Goal: Task Accomplishment & Management: Use online tool/utility

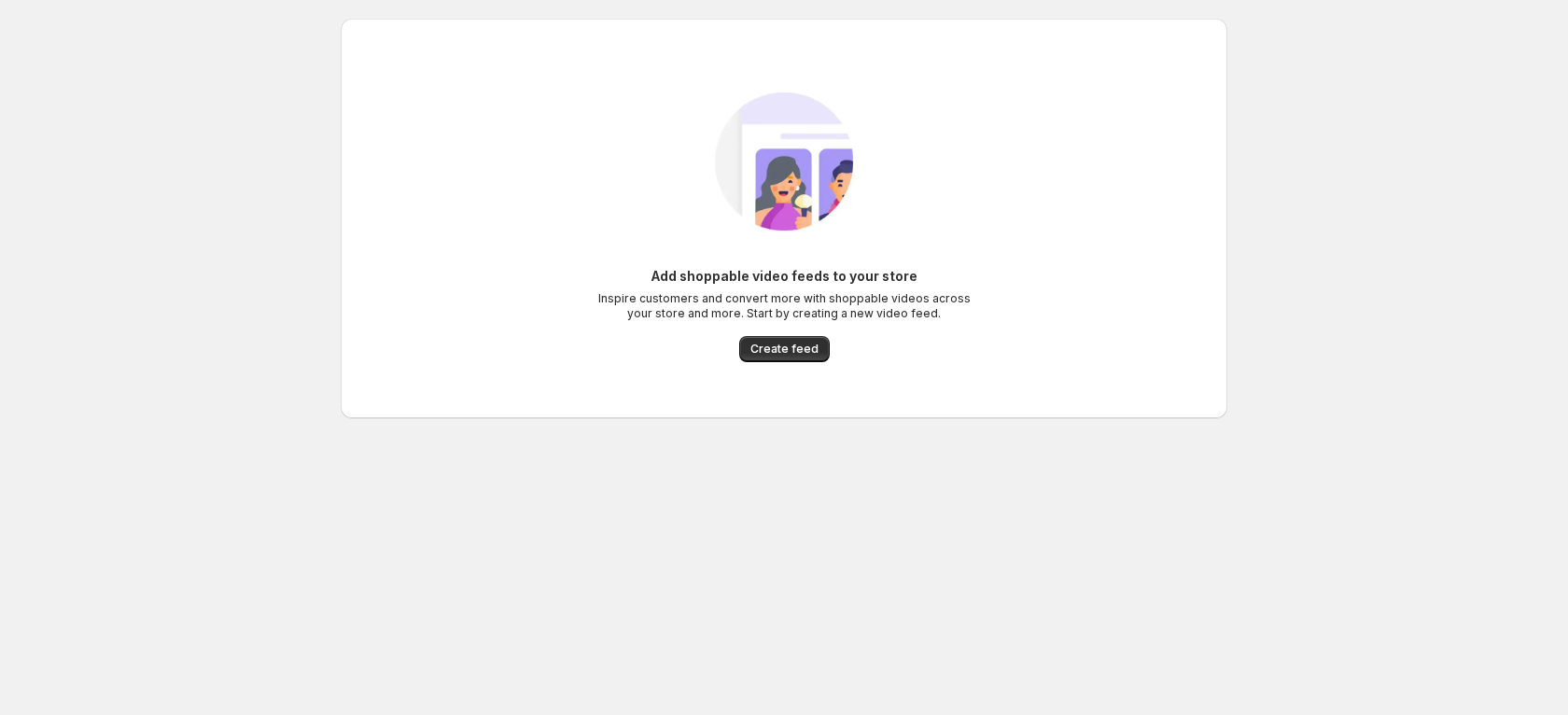
click at [852, 336] on div "Add shoppable video feeds to your store Inspire customers and convert more with…" at bounding box center [784, 314] width 373 height 95
click at [775, 342] on span "Create feed" at bounding box center [784, 350] width 69 height 15
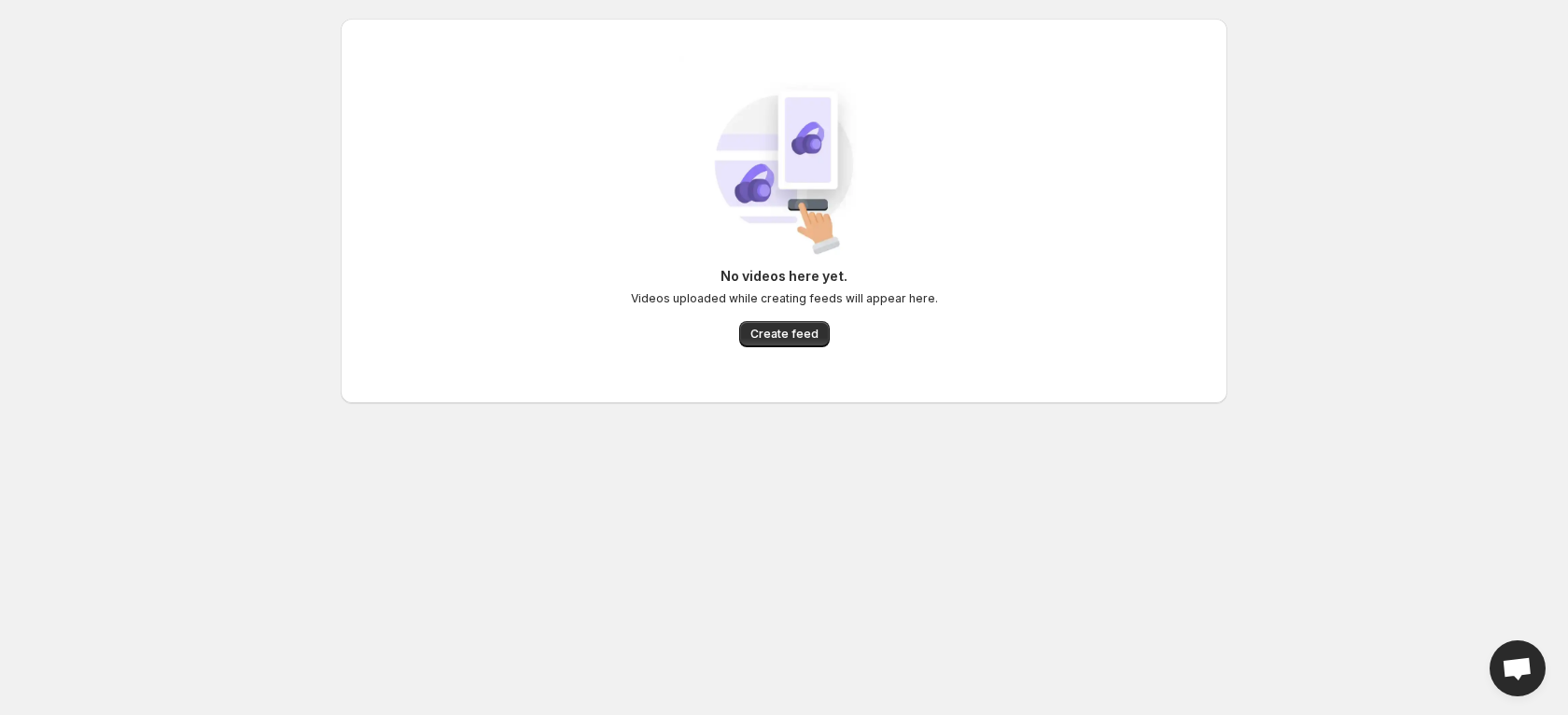
click at [840, 333] on div "No videos here yet. Videos uploaded while creating feeds will appear here. Crea…" at bounding box center [784, 306] width 307 height 80
click at [814, 340] on span "Create feed" at bounding box center [784, 334] width 69 height 15
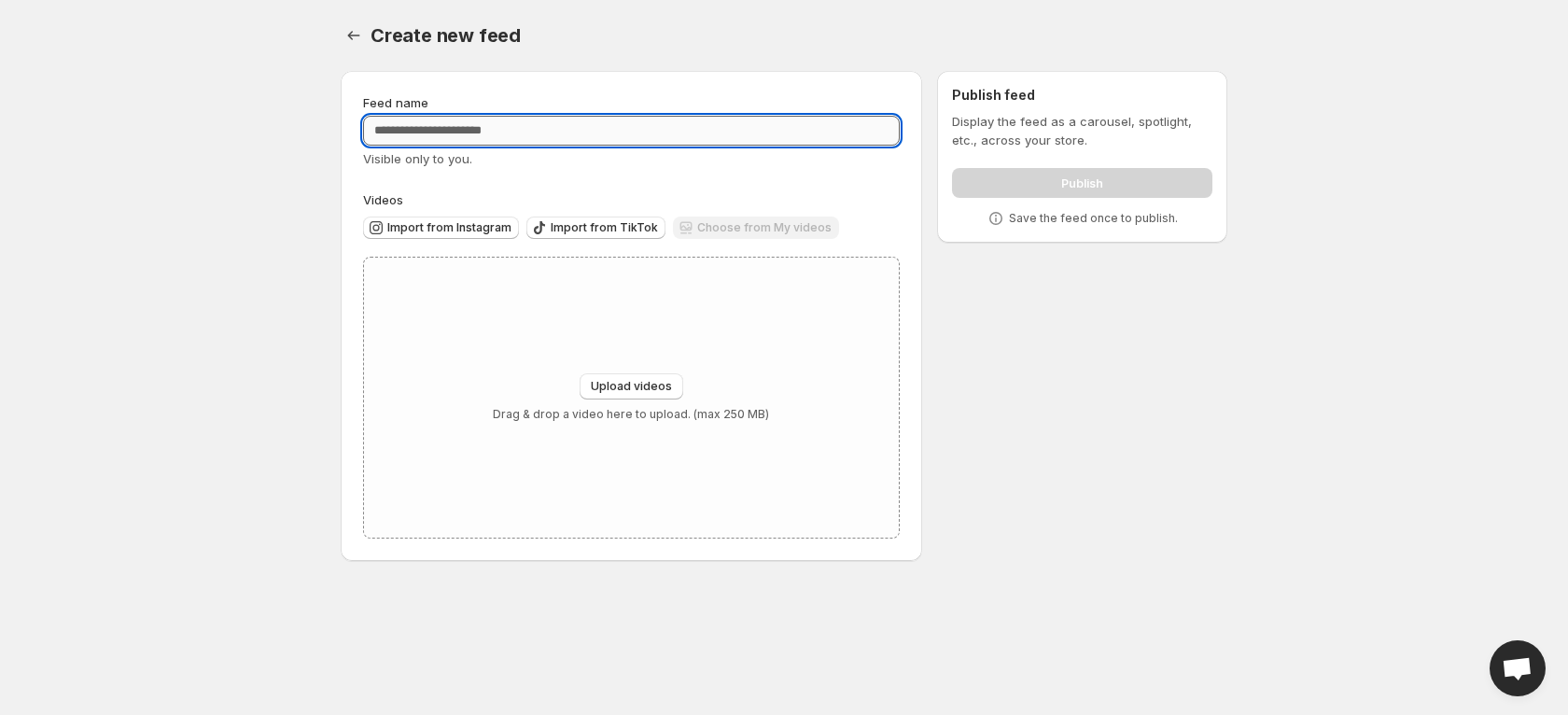
click at [563, 116] on input "Feed name" at bounding box center [630, 131] width 536 height 30
type input "******"
click at [644, 388] on span "Upload videos" at bounding box center [631, 386] width 81 height 15
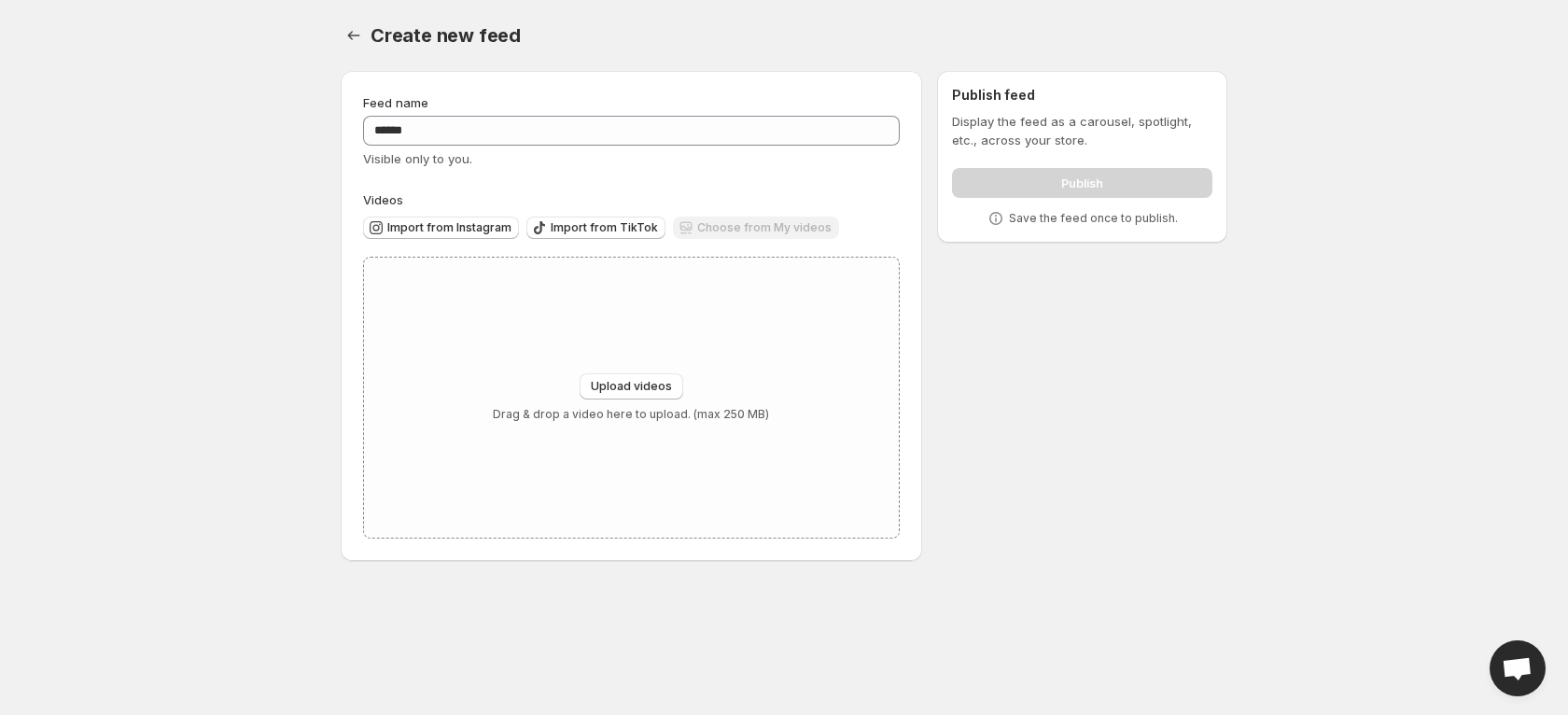
click at [679, 233] on div "Choose from My videos" at bounding box center [755, 228] width 166 height 25
click at [389, 32] on span "Create new feed" at bounding box center [445, 36] width 150 height 23
click at [343, 42] on button "Settings" at bounding box center [354, 36] width 26 height 26
